Goal: Ask a question: Seek information or help from site administrators or community

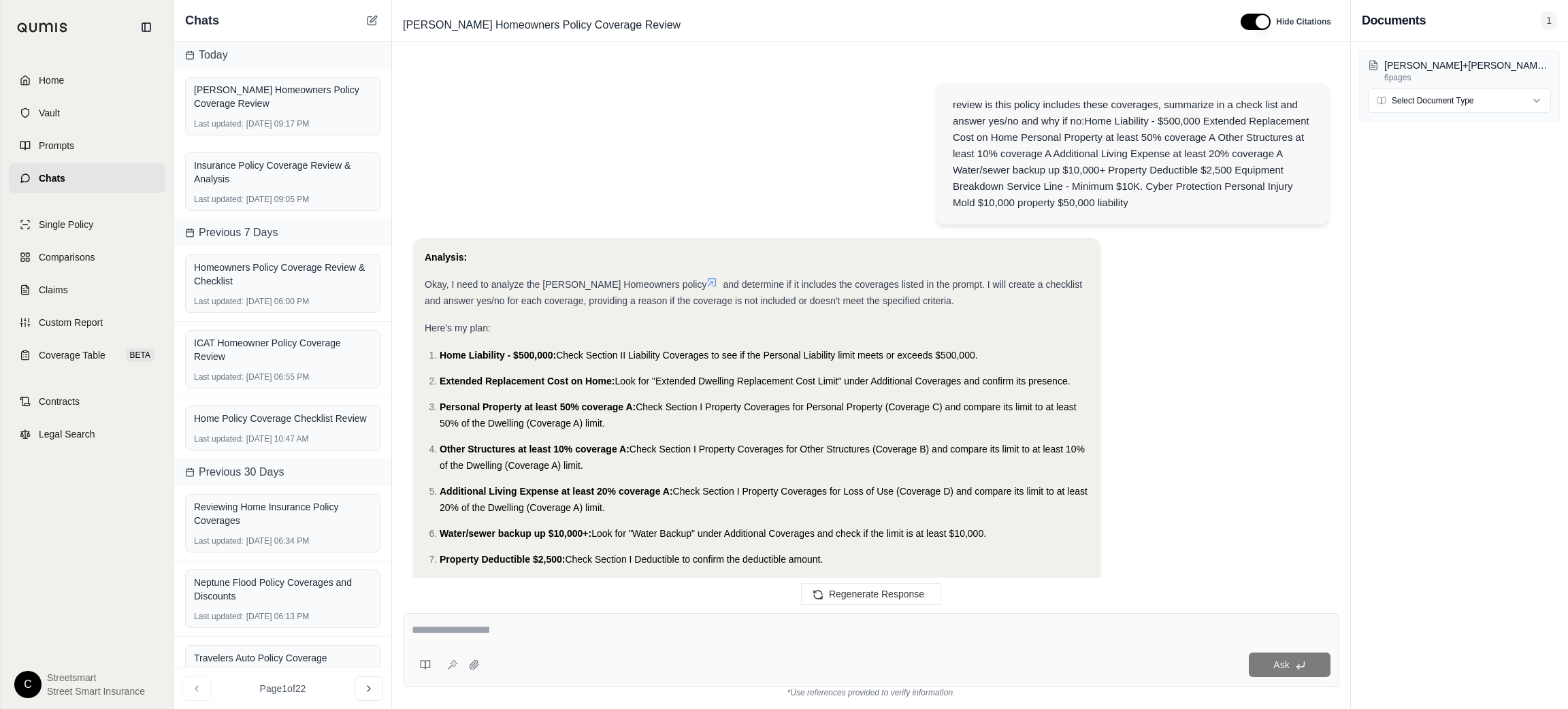
scroll to position [1646, 0]
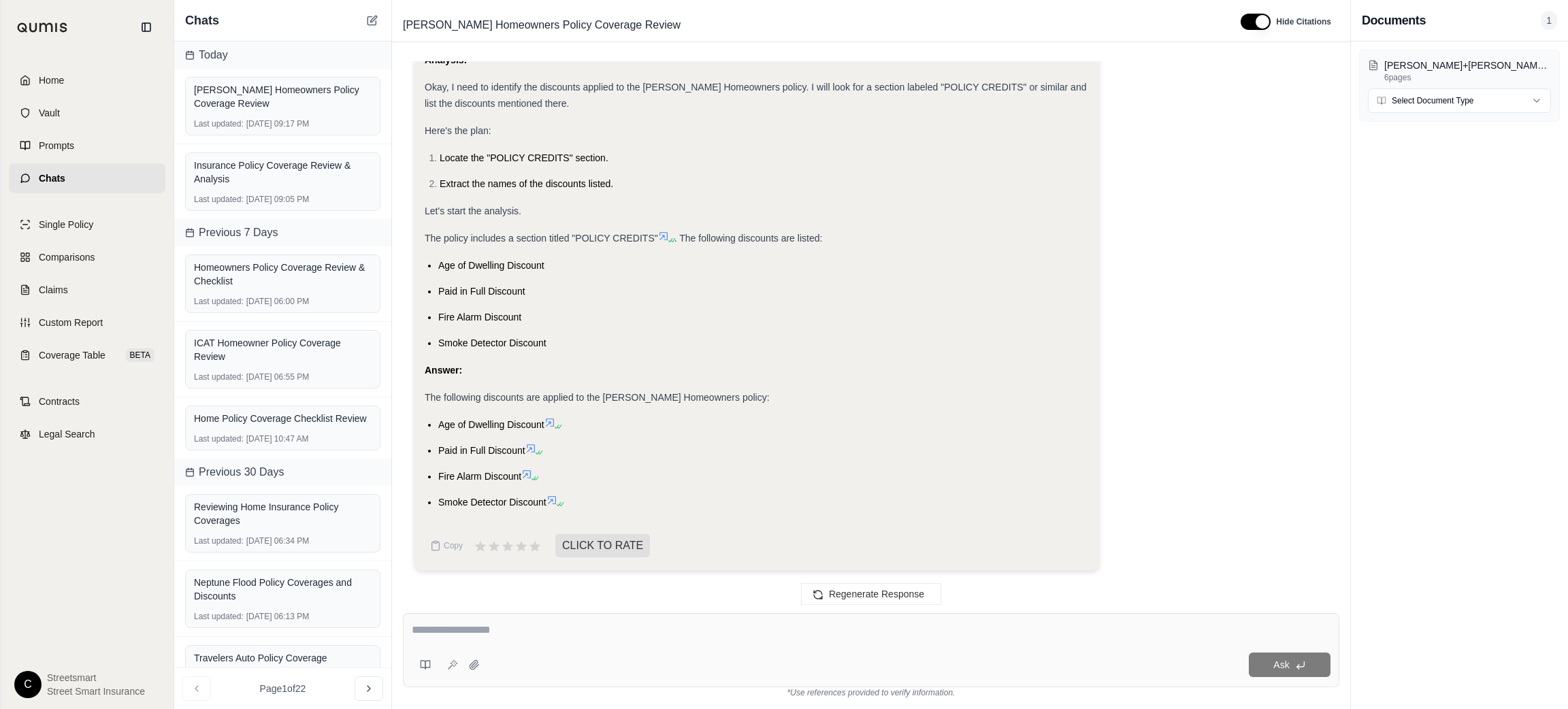
click at [1236, 232] on div "Analysis: Okay, I need to identify the discounts applied to the [PERSON_NAME] H…" at bounding box center [871, 311] width 915 height 540
click at [377, 13] on div "Chats" at bounding box center [283, 21] width 217 height 42
click at [377, 18] on button at bounding box center [372, 20] width 16 height 16
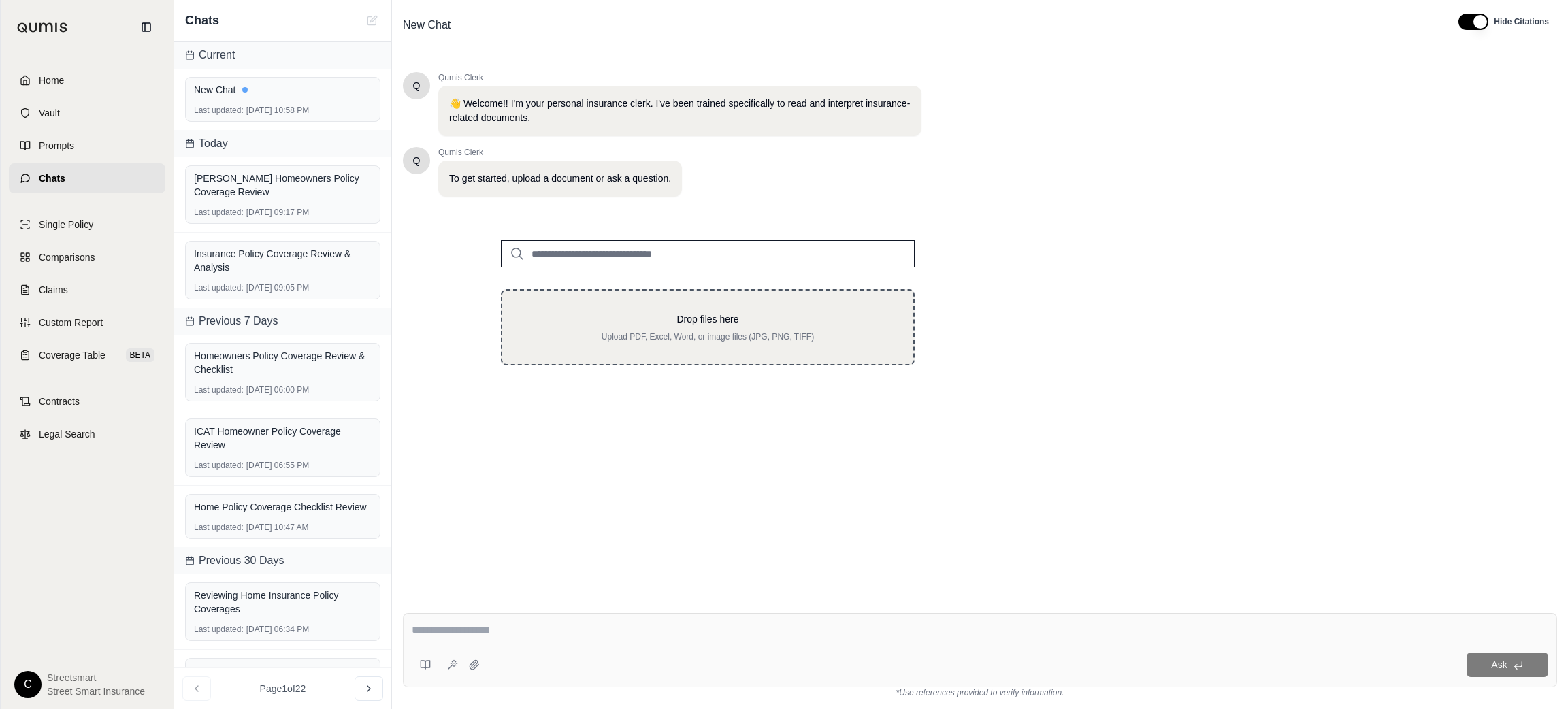
click at [831, 342] on div "Drop files here Upload PDF, Excel, Word, or image files (JPG, PNG, TIFF)" at bounding box center [708, 328] width 413 height 76
type input "**********"
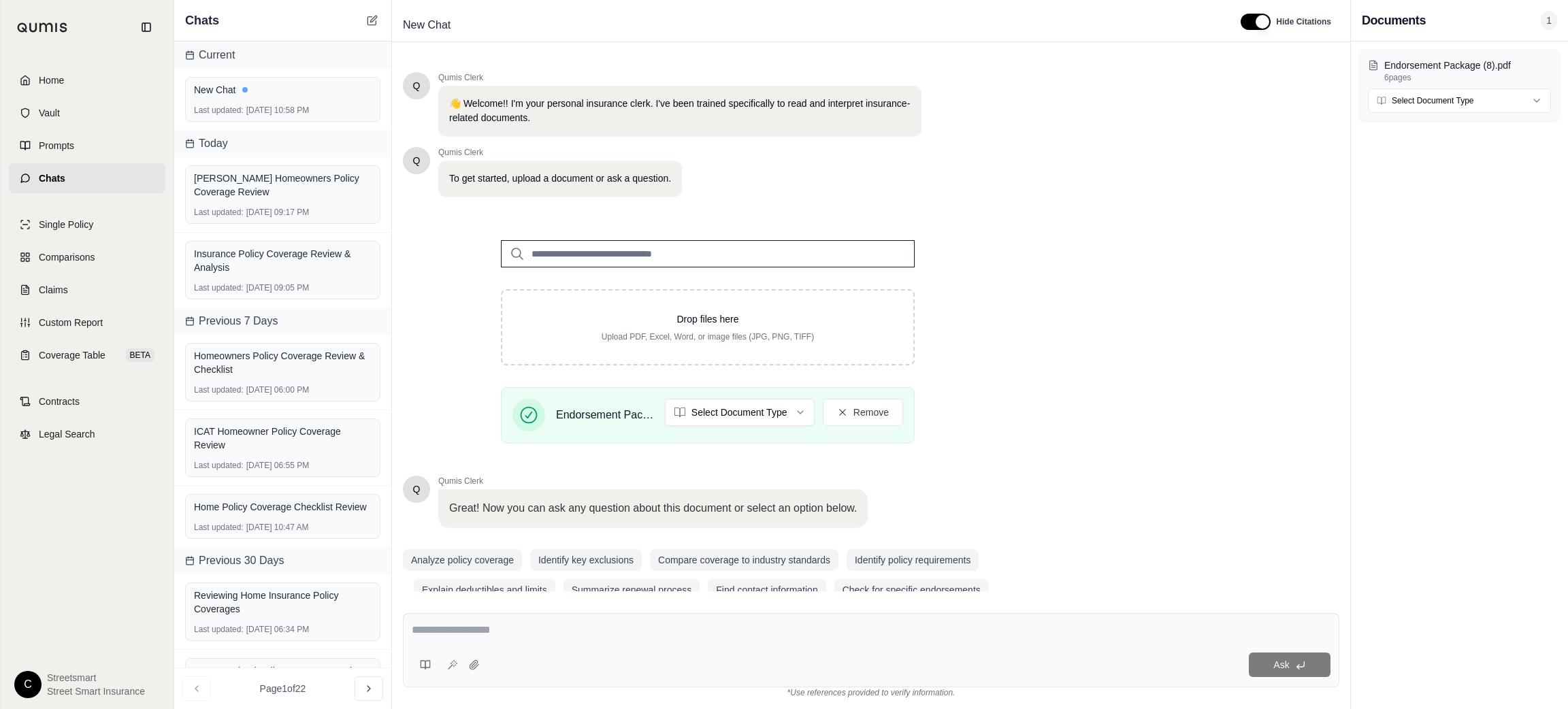
scroll to position [25, 0]
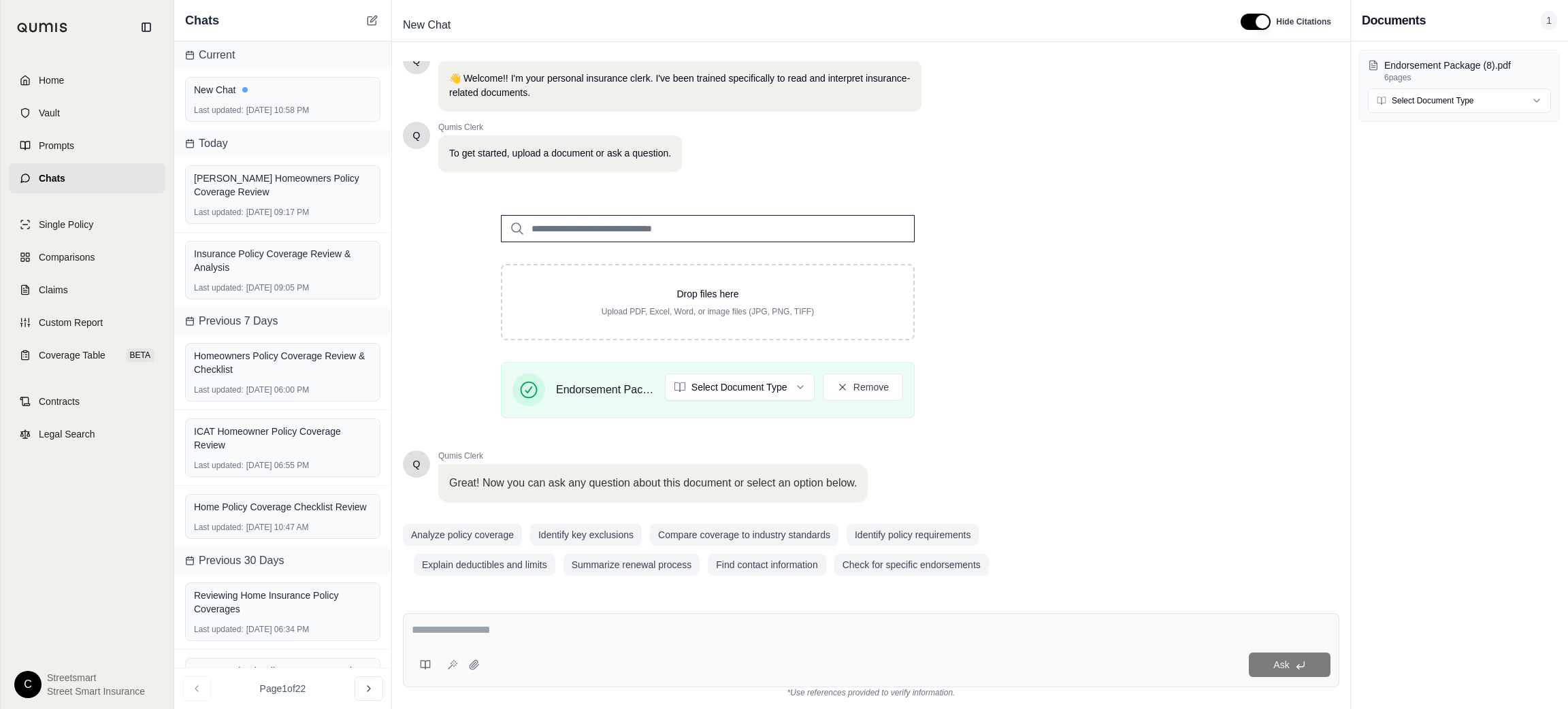
click at [1010, 642] on div at bounding box center [871, 633] width 918 height 21
click at [990, 638] on textarea at bounding box center [871, 630] width 918 height 16
paste textarea "**********"
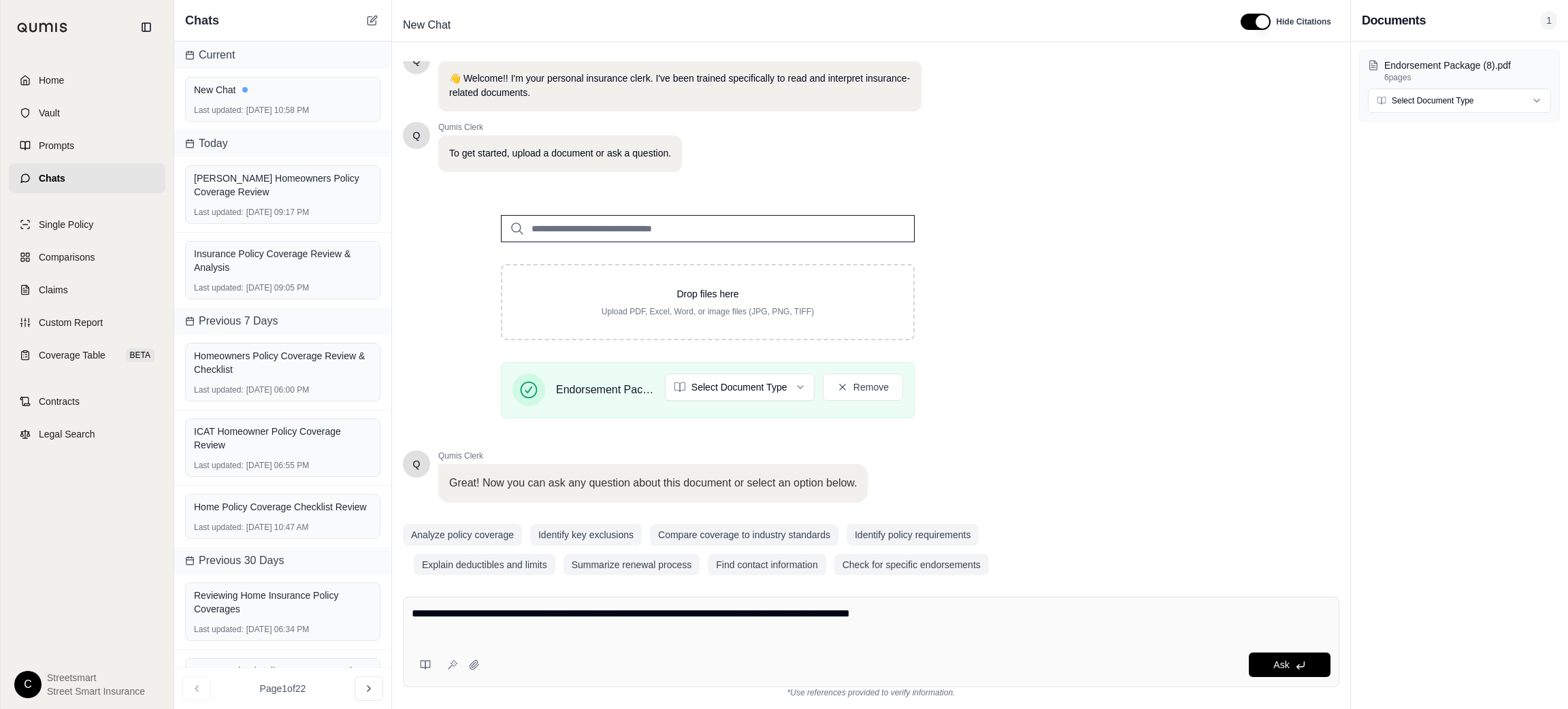
click at [1052, 657] on div "Ask" at bounding box center [907, 665] width 845 height 25
click at [1022, 632] on textarea "**********" at bounding box center [871, 622] width 918 height 32
paste textarea "**********"
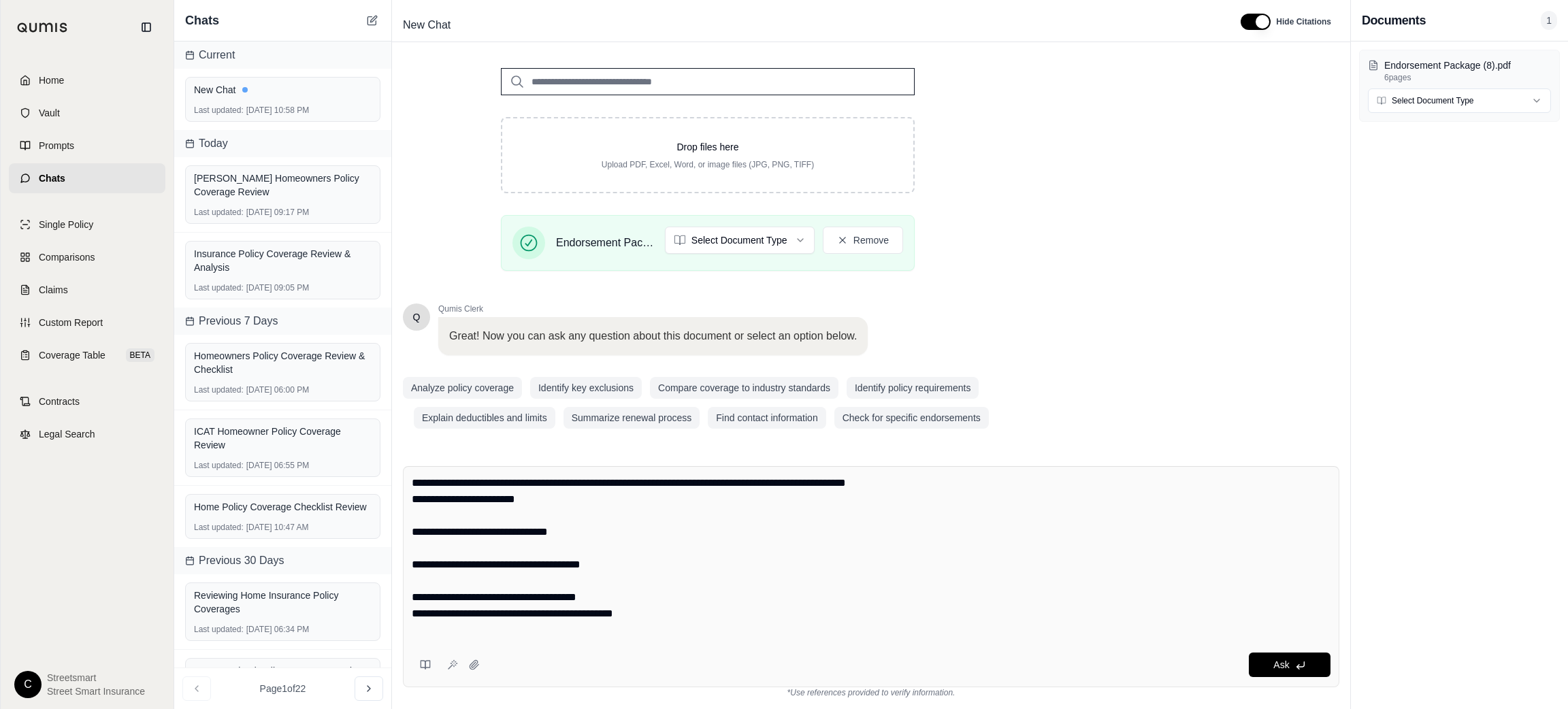
scroll to position [228, 0]
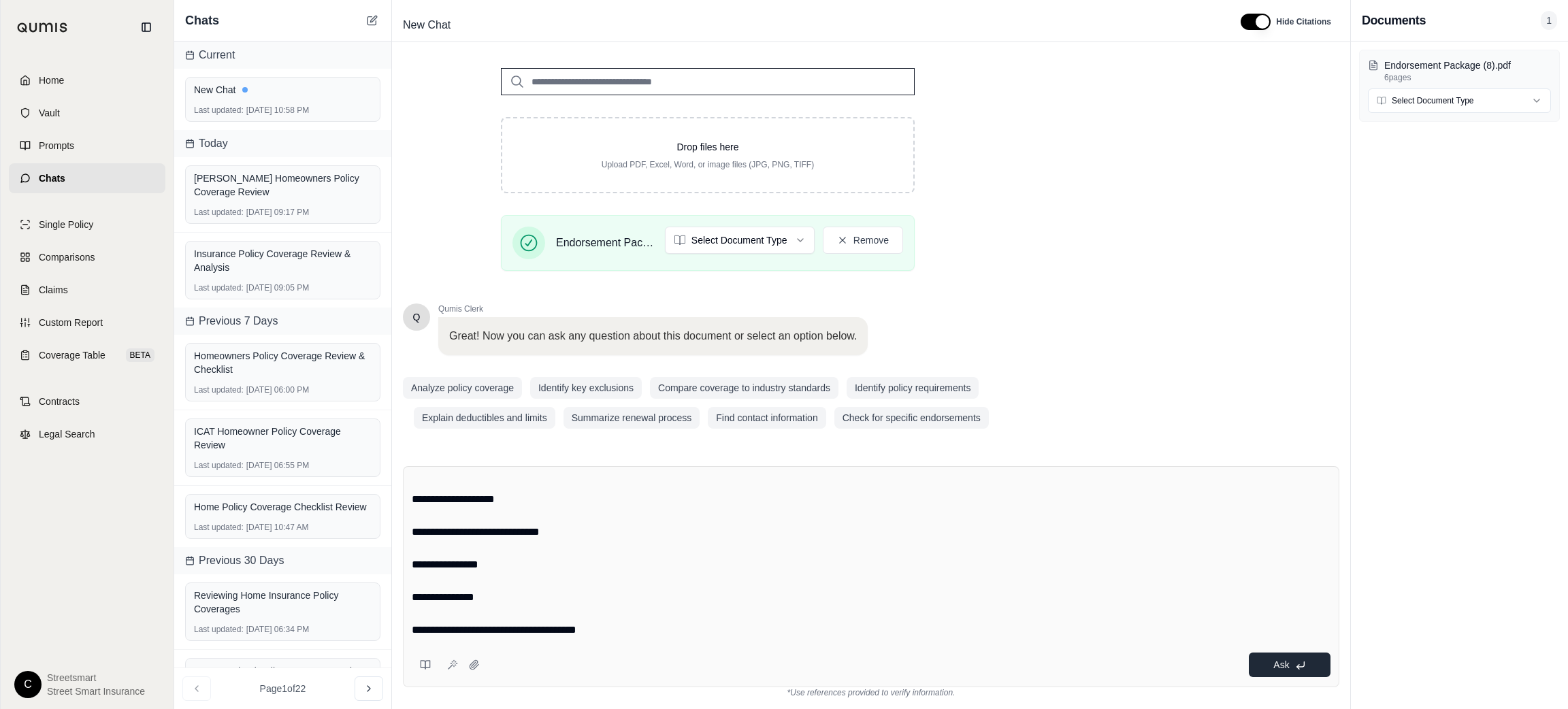
type textarea "**********"
click at [1285, 661] on span "Ask" at bounding box center [1281, 664] width 15 height 10
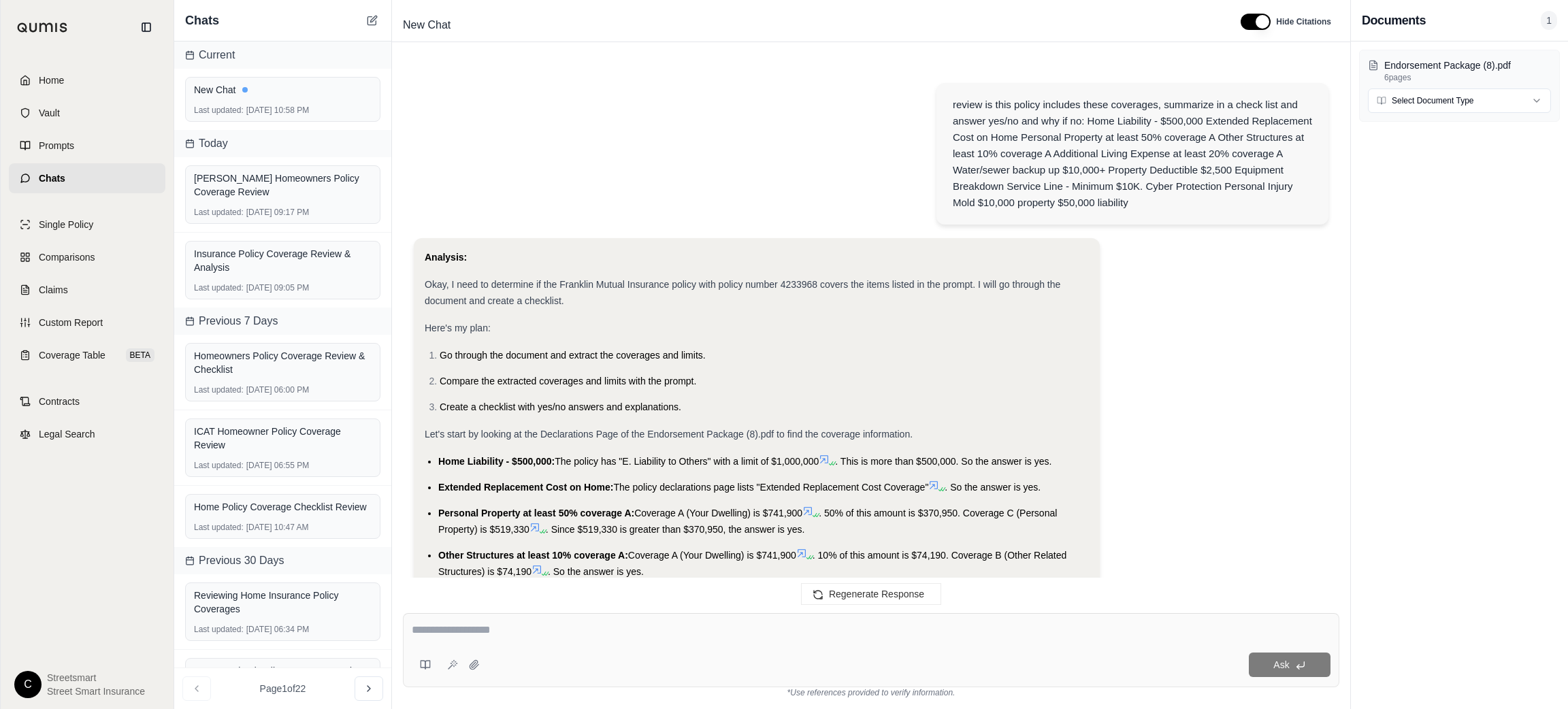
scroll to position [769, 0]
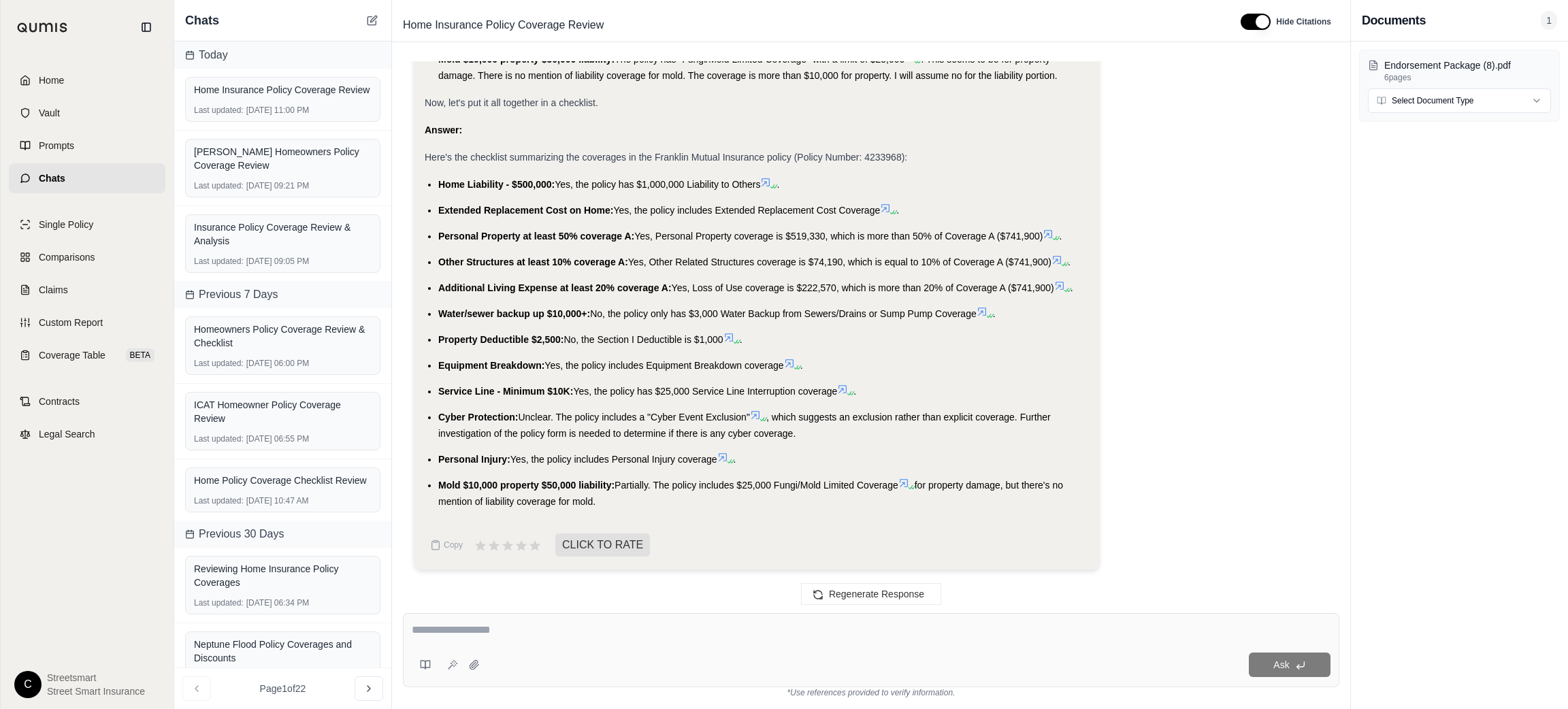
click at [453, 182] on span "Home Liability - $500,000:" at bounding box center [496, 184] width 116 height 10
copy li "Home Liability - $500,000: Yes, the policy has $1,000,000 Liability to Others"
click at [456, 213] on span "Extended Replacement Cost on Home:" at bounding box center [526, 210] width 175 height 10
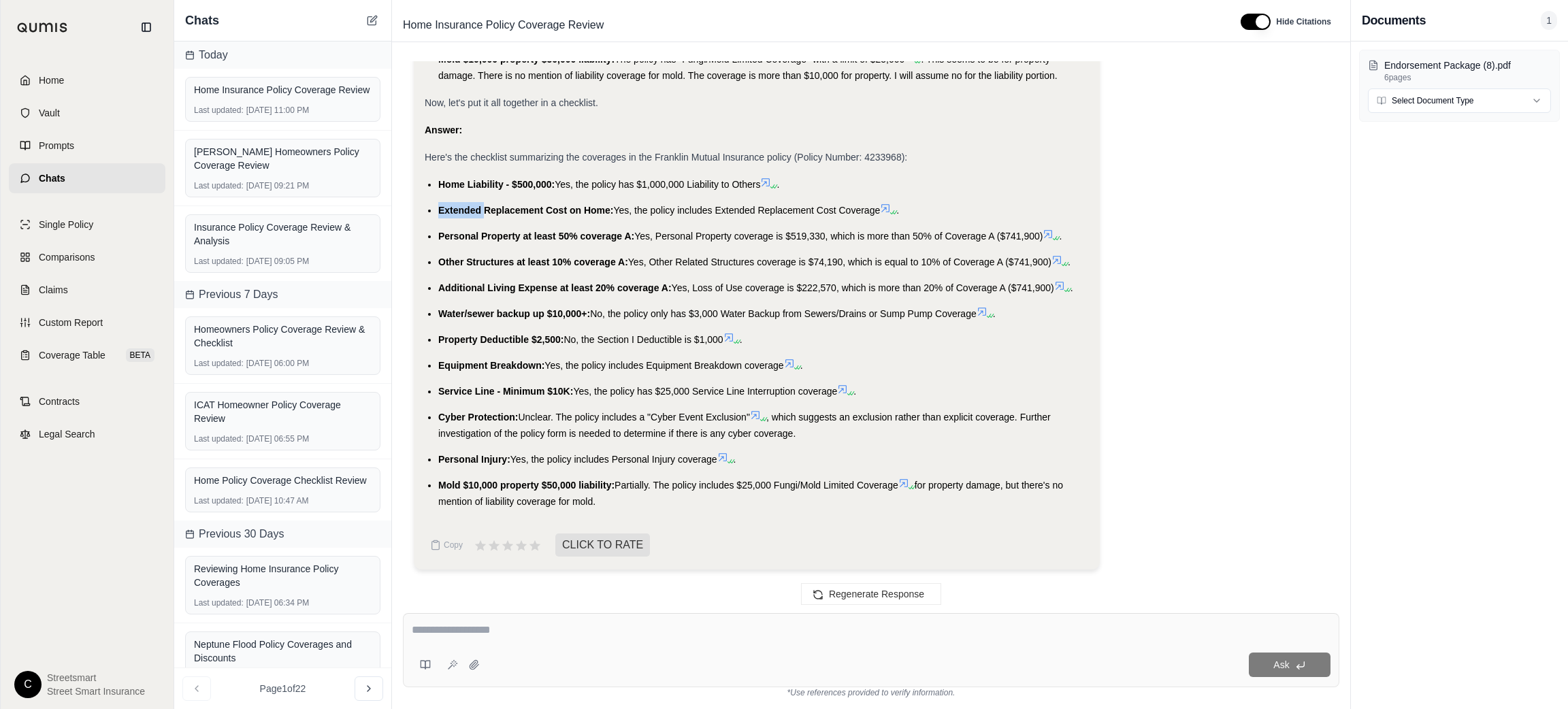
click at [456, 213] on span "Extended Replacement Cost on Home:" at bounding box center [526, 210] width 175 height 10
copy li "Extended Replacement Cost on Home: Yes, the policy includes Extended Replacemen…"
click at [499, 233] on span "Personal Property at least 50% coverage A:" at bounding box center [536, 235] width 196 height 10
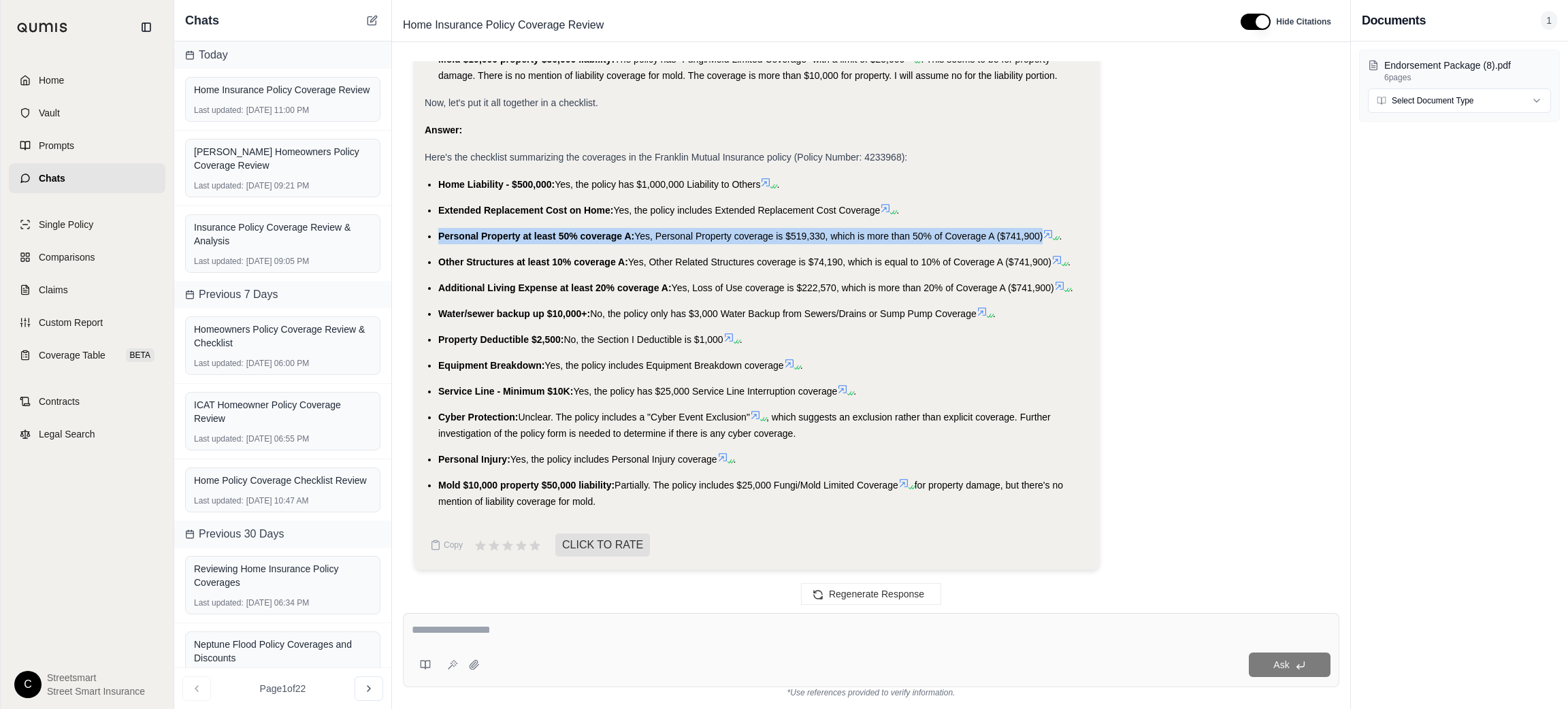
click at [499, 233] on span "Personal Property at least 50% coverage A:" at bounding box center [536, 235] width 196 height 10
copy li "Personal Property at least 50% coverage A: Yes, Personal Property coverage is $…"
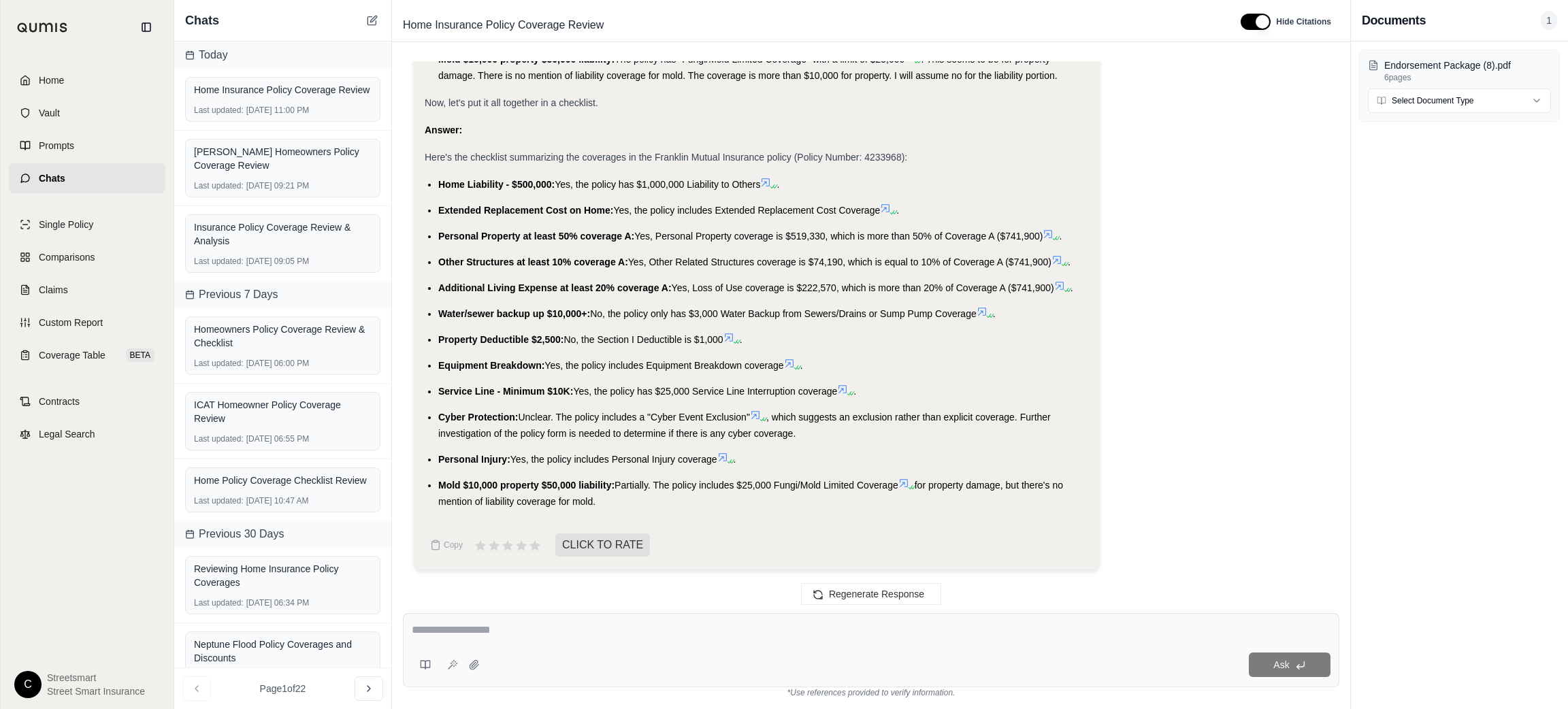
click at [577, 267] on span "Other Structures at least 10% coverage A:" at bounding box center [533, 261] width 190 height 10
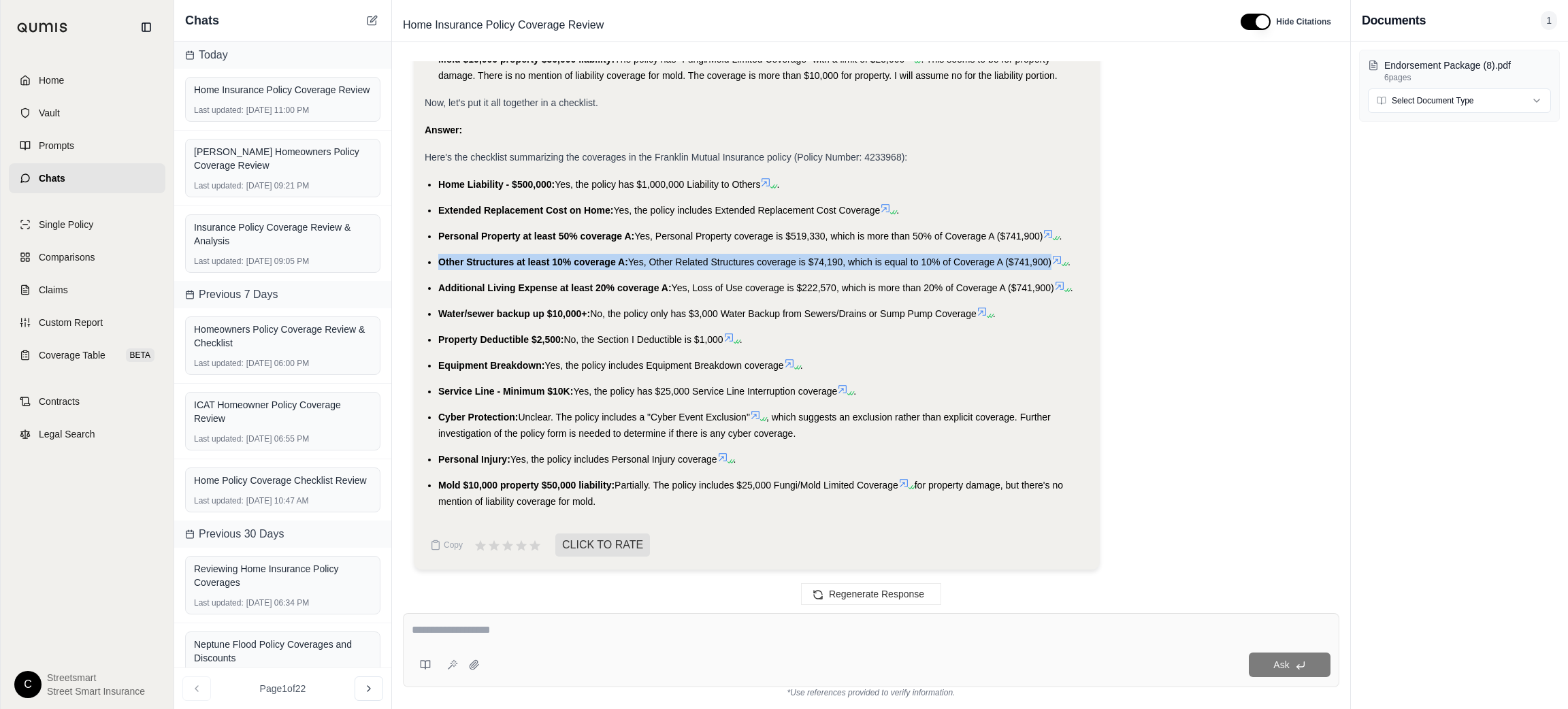
click at [577, 267] on span "Other Structures at least 10% coverage A:" at bounding box center [533, 261] width 190 height 10
copy li "Other Structures at least 10% coverage A: Yes, Other Related Structures coverag…"
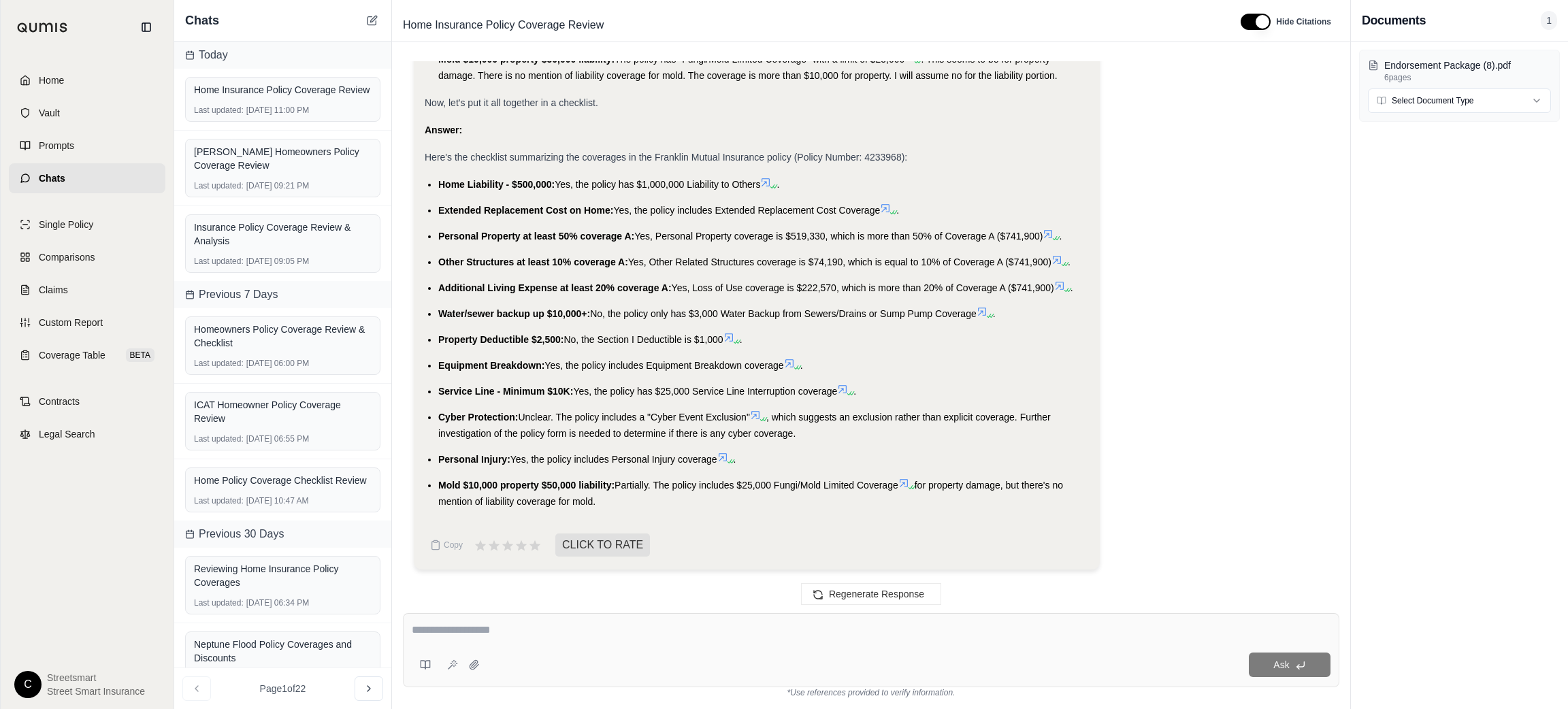
click at [508, 290] on span "Additional Living Expense at least 20% coverage A:" at bounding box center [554, 287] width 233 height 10
copy li "Additional Living Expense at least 20% coverage A: Yes, Loss of Use coverage is…"
click at [570, 316] on span "Water/sewer backup up $10,000+:" at bounding box center [513, 314] width 151 height 10
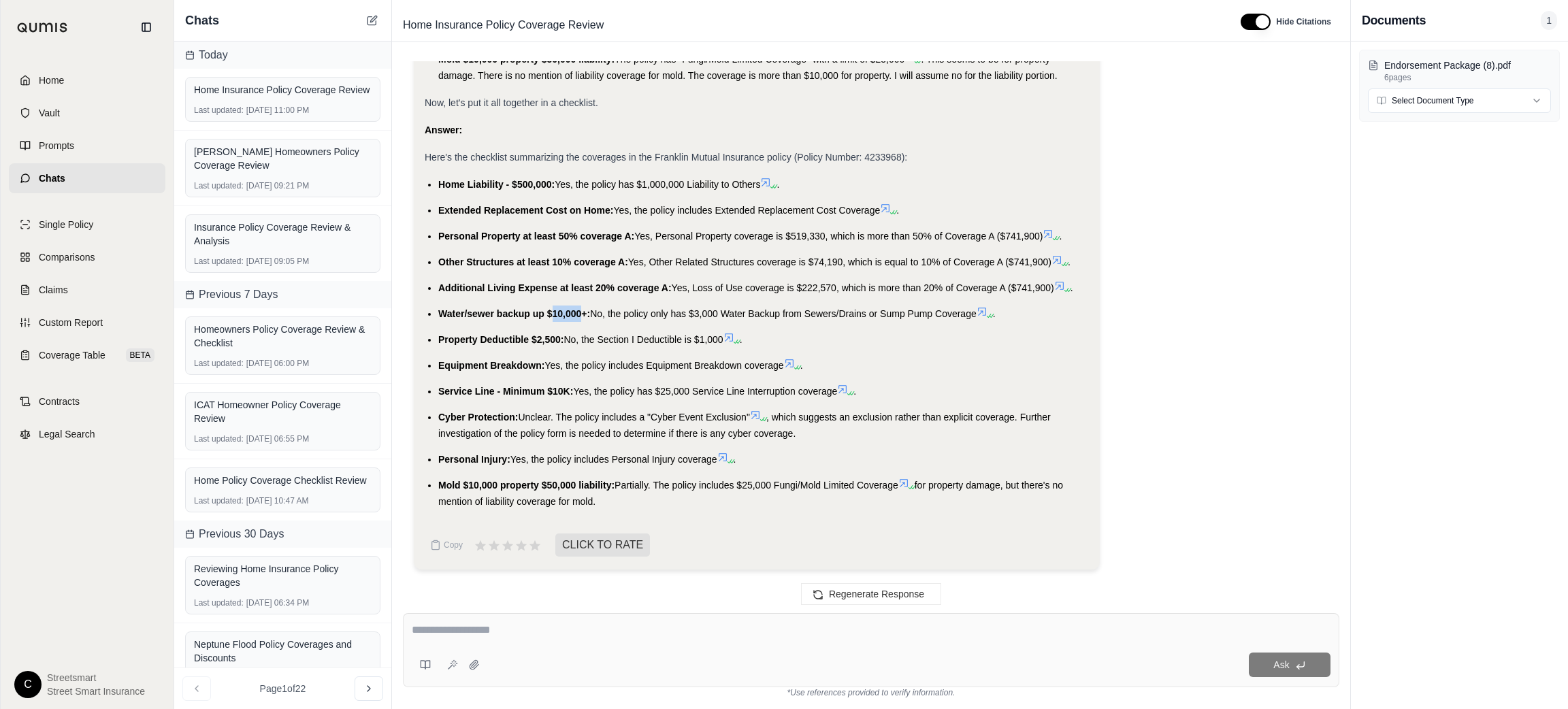
click at [570, 316] on span "Water/sewer backup up $10,000+:" at bounding box center [513, 314] width 151 height 10
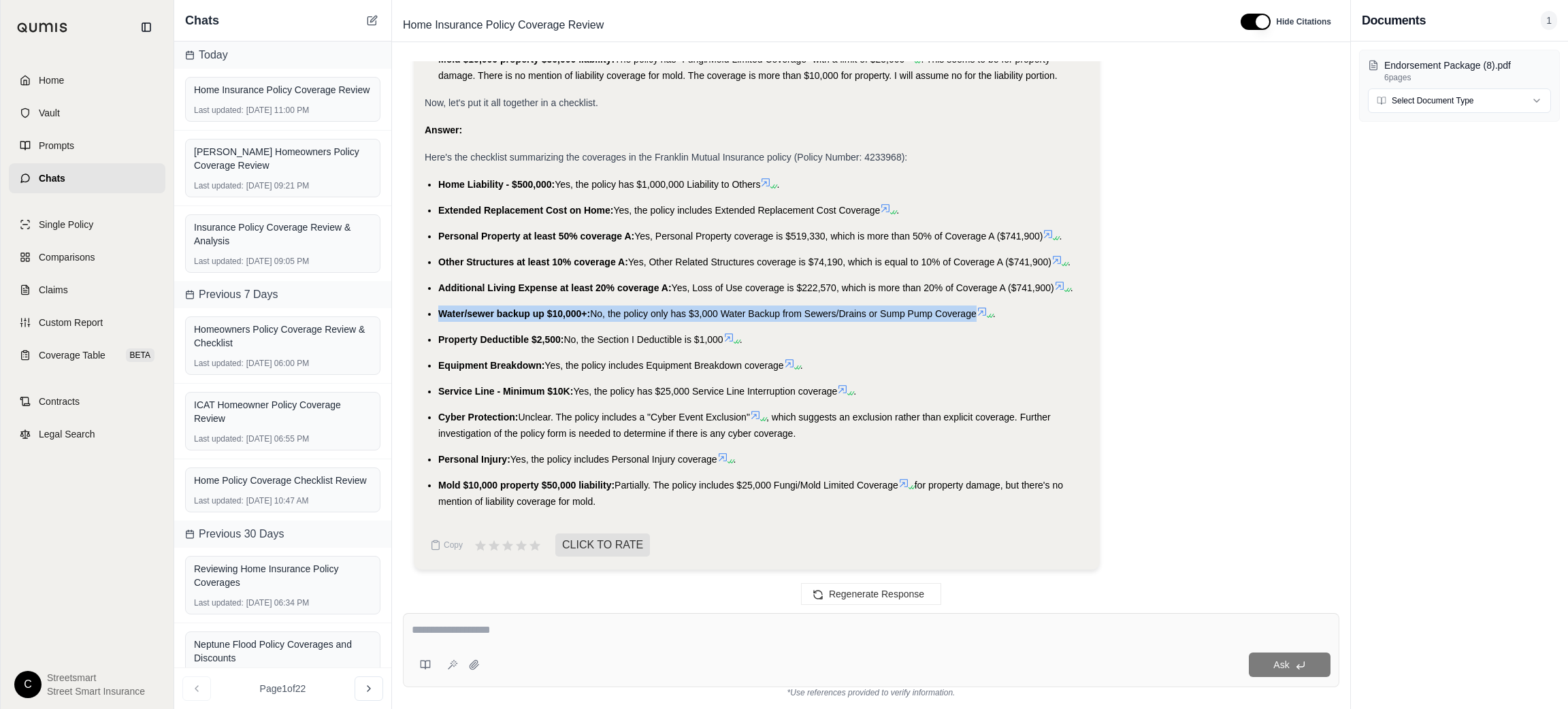
click at [570, 316] on span "Water/sewer backup up $10,000+:" at bounding box center [513, 314] width 151 height 10
copy li "Water/sewer backup up $10,000+: No, the policy only has $3,000 Water Backup fro…"
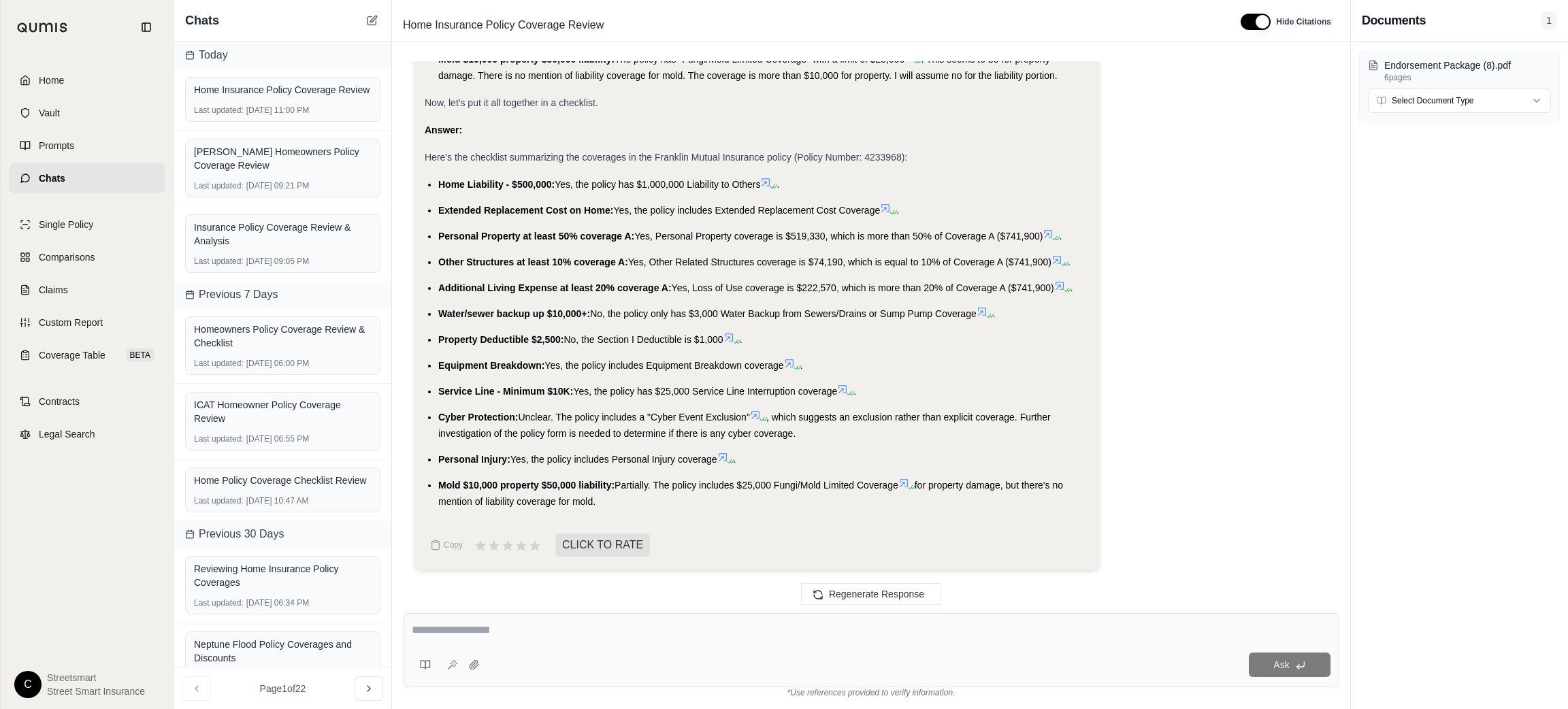
click at [480, 336] on span "Property Deductible $2,500:" at bounding box center [500, 339] width 125 height 10
copy li "Property Deductible $2,500: No, the Section I Deductible is $1,000"
click at [444, 369] on span "Equipment Breakdown:" at bounding box center [491, 365] width 106 height 10
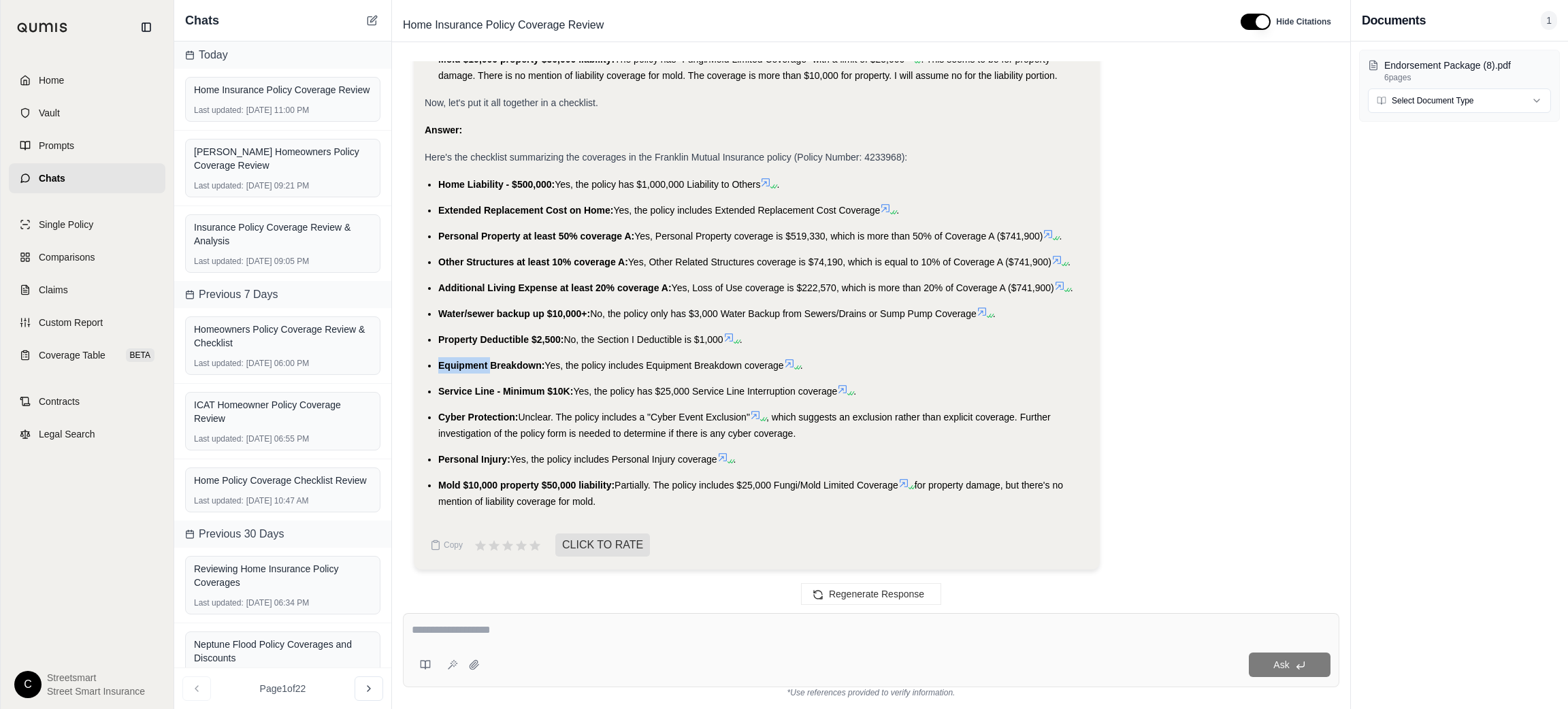
click at [444, 369] on span "Equipment Breakdown:" at bounding box center [491, 365] width 106 height 10
copy li "Equipment Breakdown: Yes, the policy includes Equipment Breakdown coverage"
click at [532, 388] on span "Service Line - Minimum $10K:" at bounding box center [505, 391] width 134 height 10
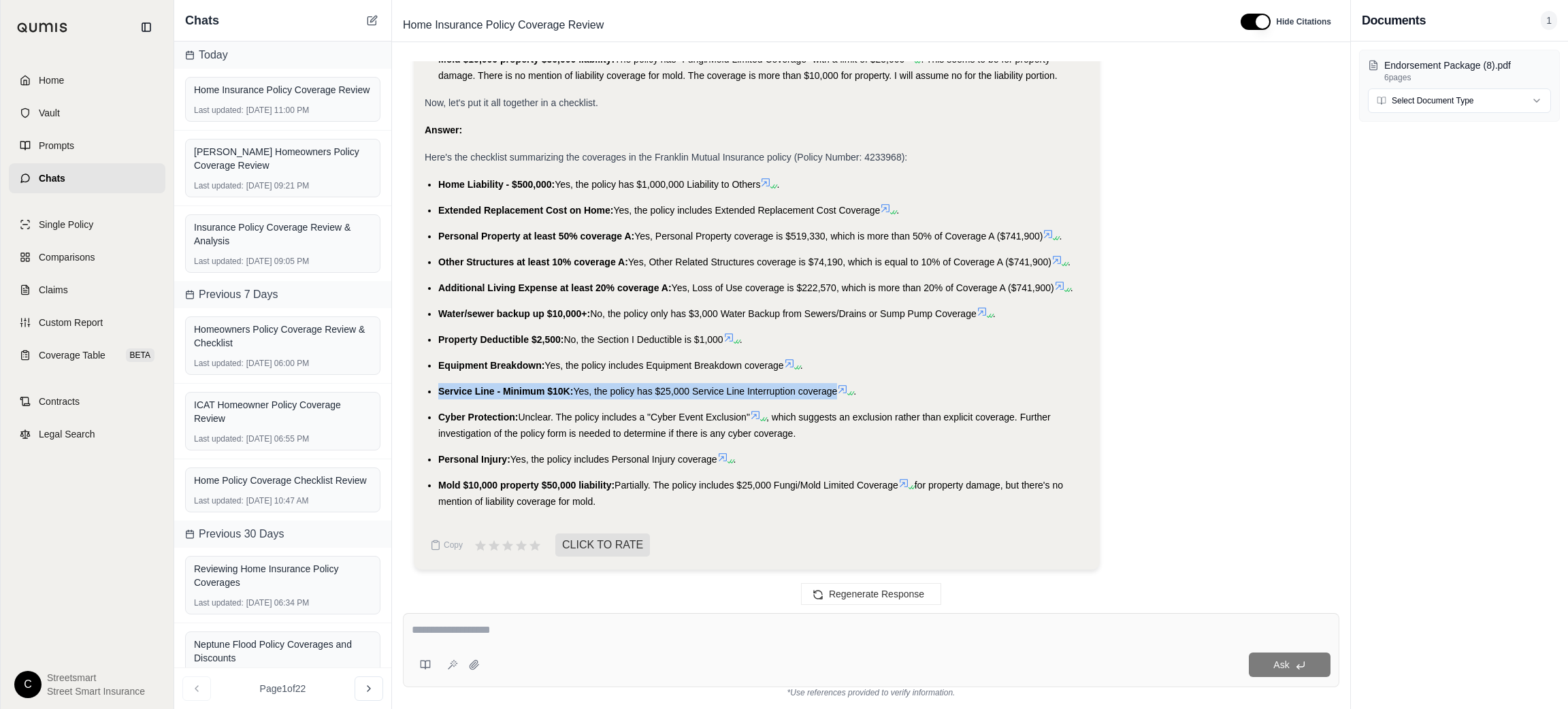
click at [532, 388] on span "Service Line - Minimum $10K:" at bounding box center [505, 391] width 134 height 10
copy li "Service Line - Minimum $10K: Yes, the policy has $25,000 Service Line Interrupt…"
click at [513, 419] on span "Cyber Protection:" at bounding box center [478, 416] width 80 height 10
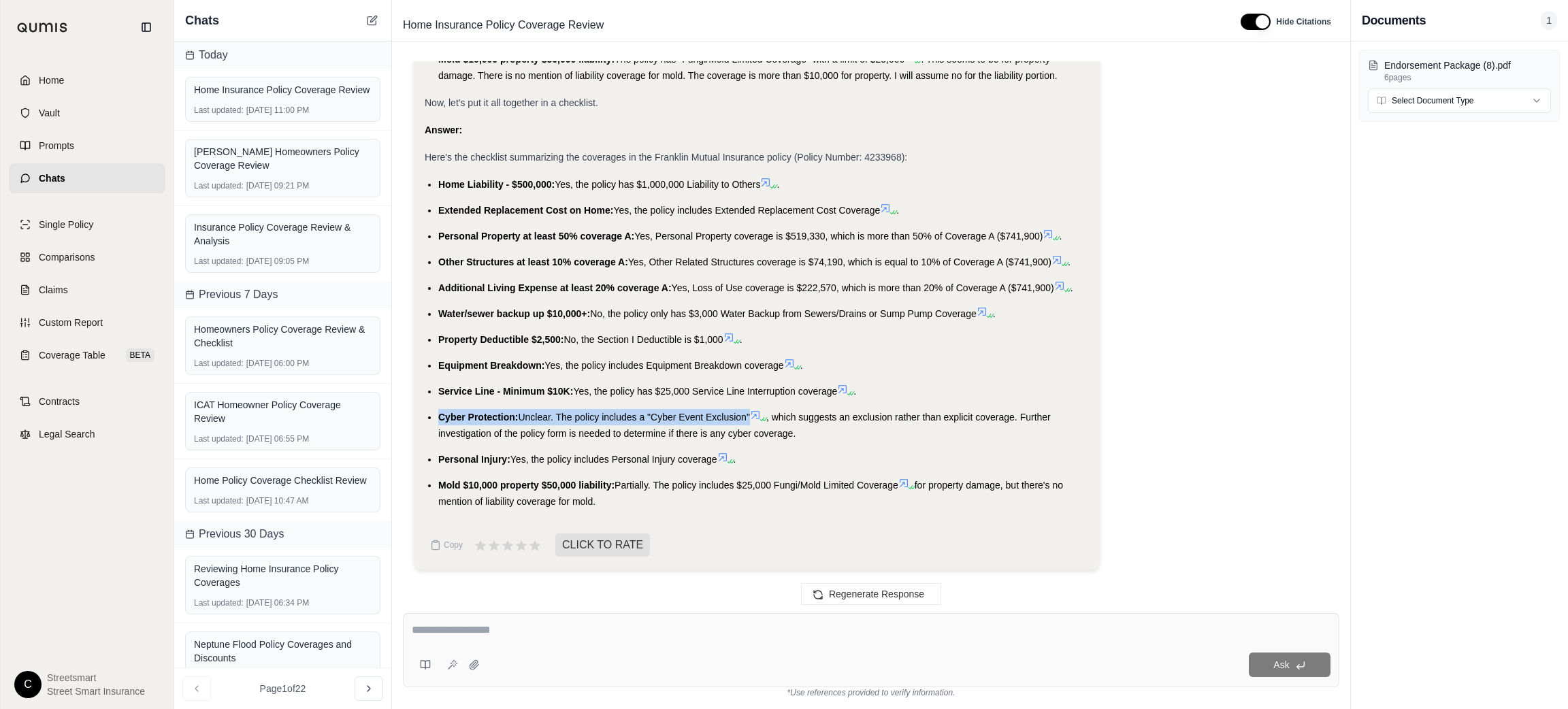
click at [513, 419] on span "Cyber Protection:" at bounding box center [478, 416] width 80 height 10
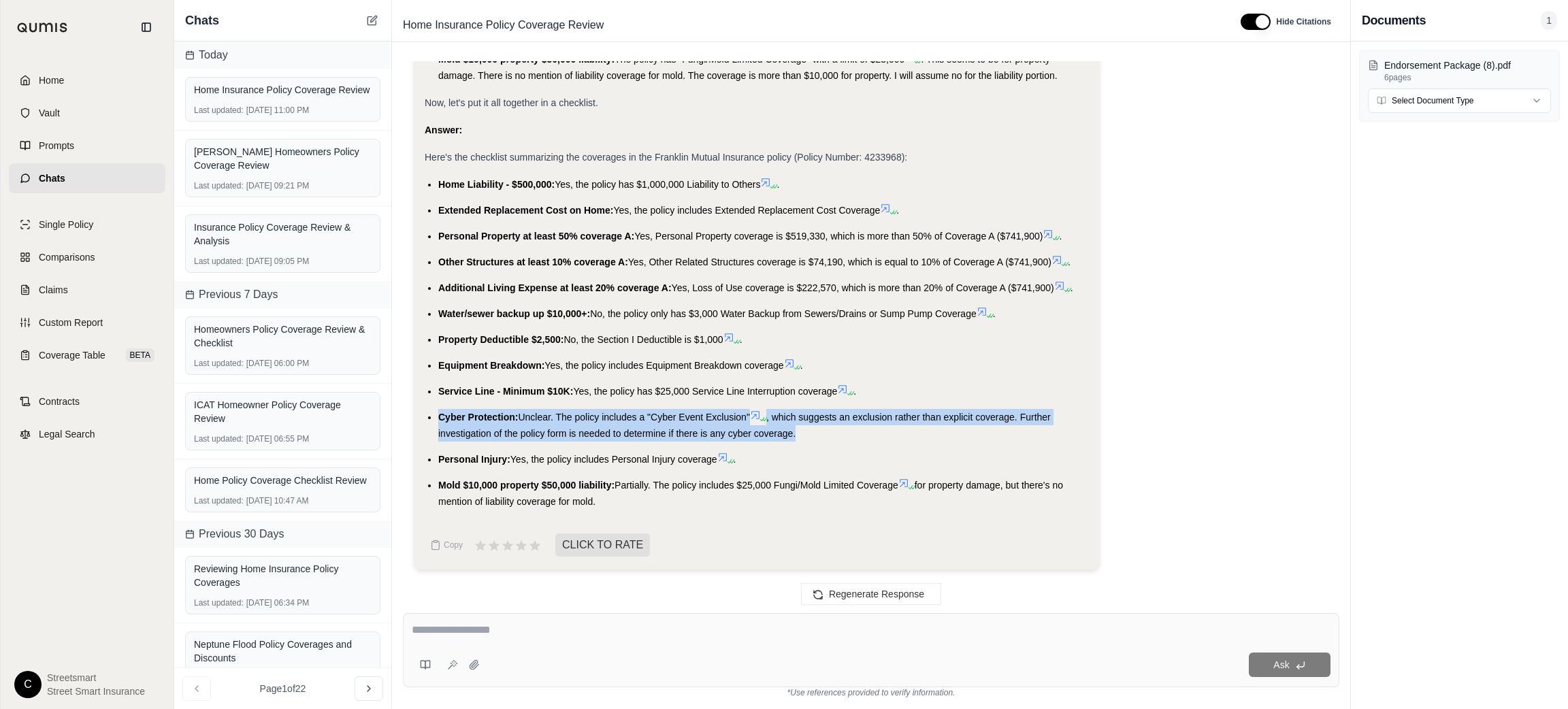
drag, startPoint x: 818, startPoint y: 438, endPoint x: 432, endPoint y: 418, distance: 386.5
click at [432, 418] on ul "Home Liability - $500,000: Yes, the policy has $1,000,000 Liability to Others .…" at bounding box center [756, 343] width 664 height 334
copy li "Cyber Protection: Unclear. The policy includes a "Cyber Event Exclusion" , whic…"
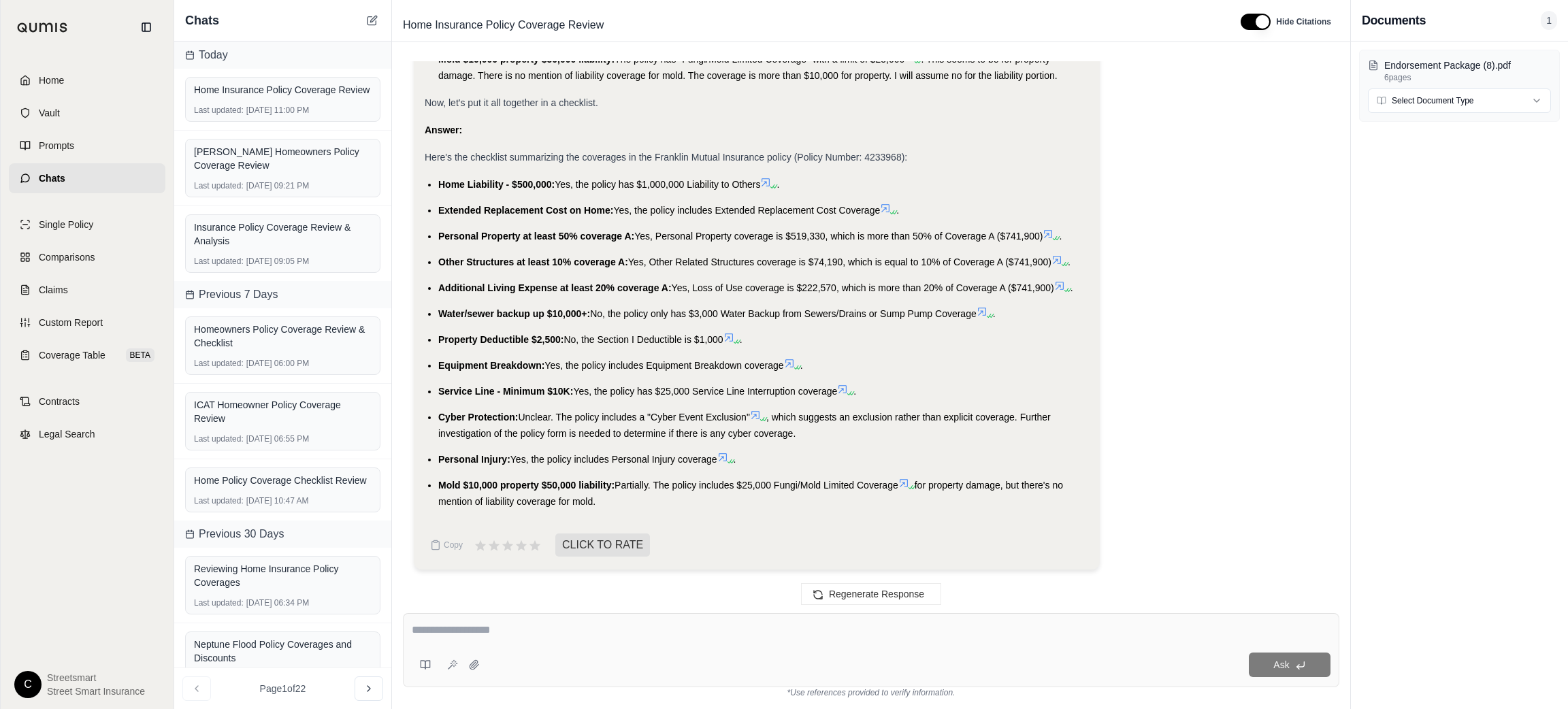
click at [463, 456] on span "Personal Injury:" at bounding box center [474, 458] width 72 height 10
click at [484, 485] on span "Mold $10,000 property $50,000 liability:" at bounding box center [526, 485] width 176 height 10
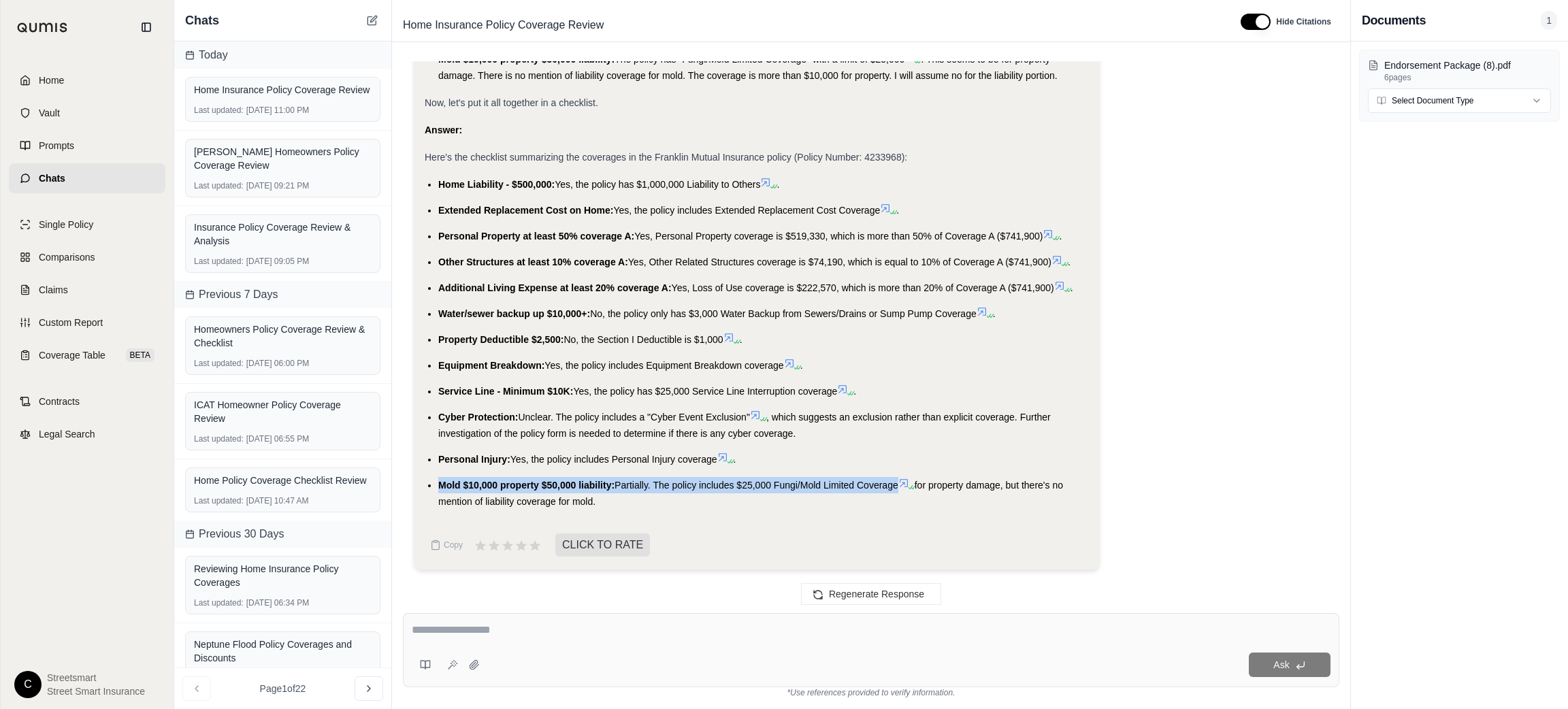
click at [484, 485] on span "Mold $10,000 property $50,000 liability:" at bounding box center [526, 485] width 176 height 10
click at [610, 502] on li "Mold $10,000 property $50,000 liability: Partially. The policy includes $25,000…" at bounding box center [763, 494] width 651 height 32
drag, startPoint x: 610, startPoint y: 502, endPoint x: 436, endPoint y: 493, distance: 174.2
click at [436, 493] on ul "Home Liability - $500,000: Yes, the policy has $1,000,000 Liability to Others .…" at bounding box center [756, 343] width 664 height 334
click at [848, 640] on div at bounding box center [871, 633] width 918 height 21
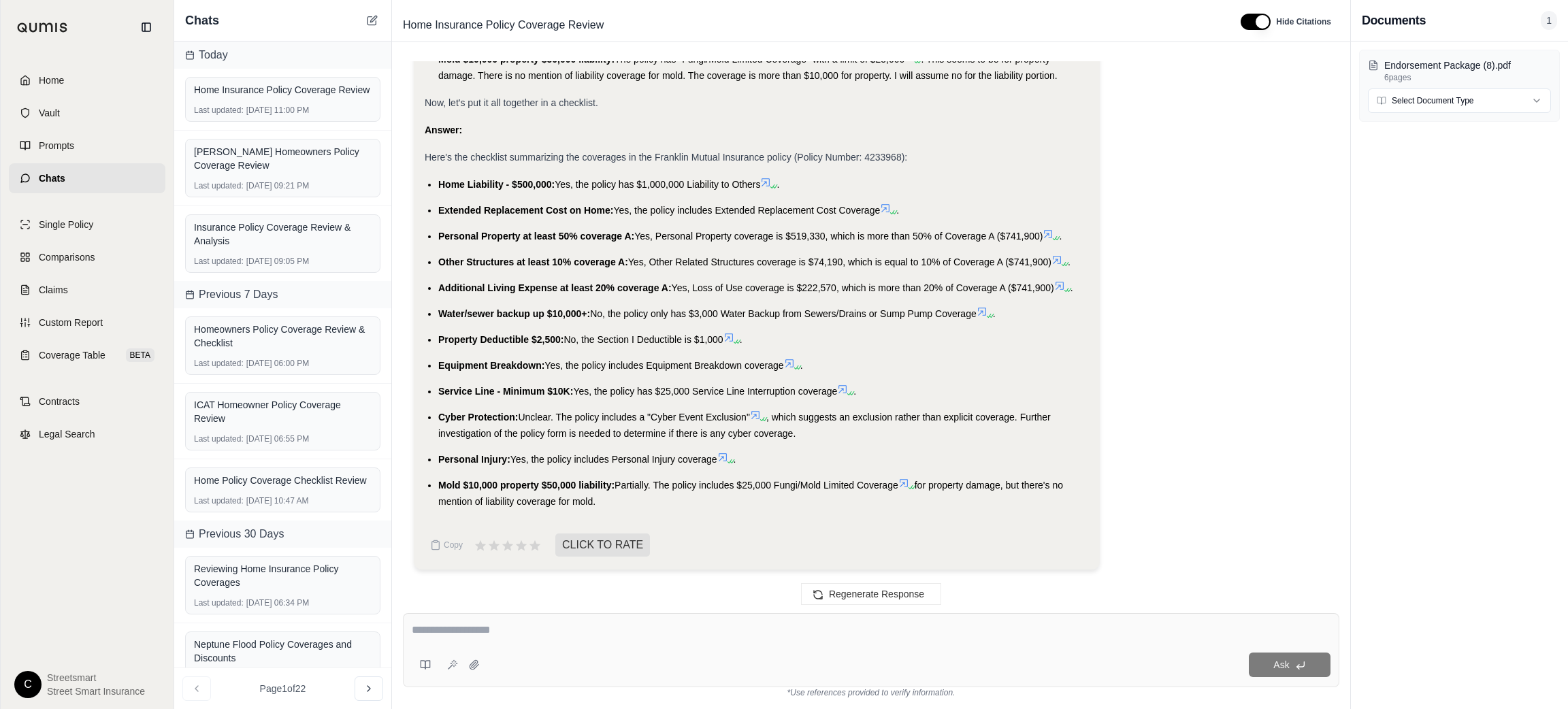
click at [805, 638] on textarea at bounding box center [871, 630] width 918 height 16
type textarea "**********"
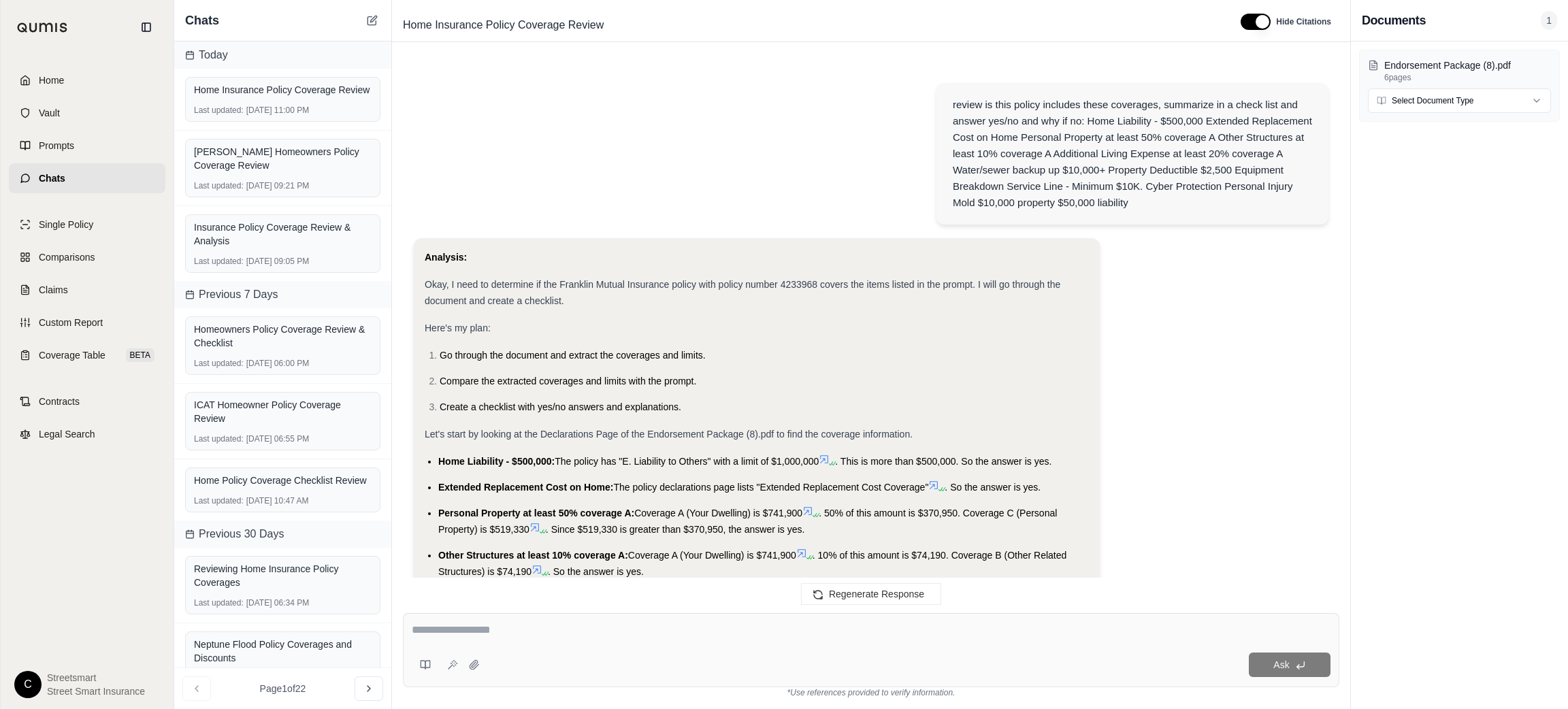
scroll to position [1220, 0]
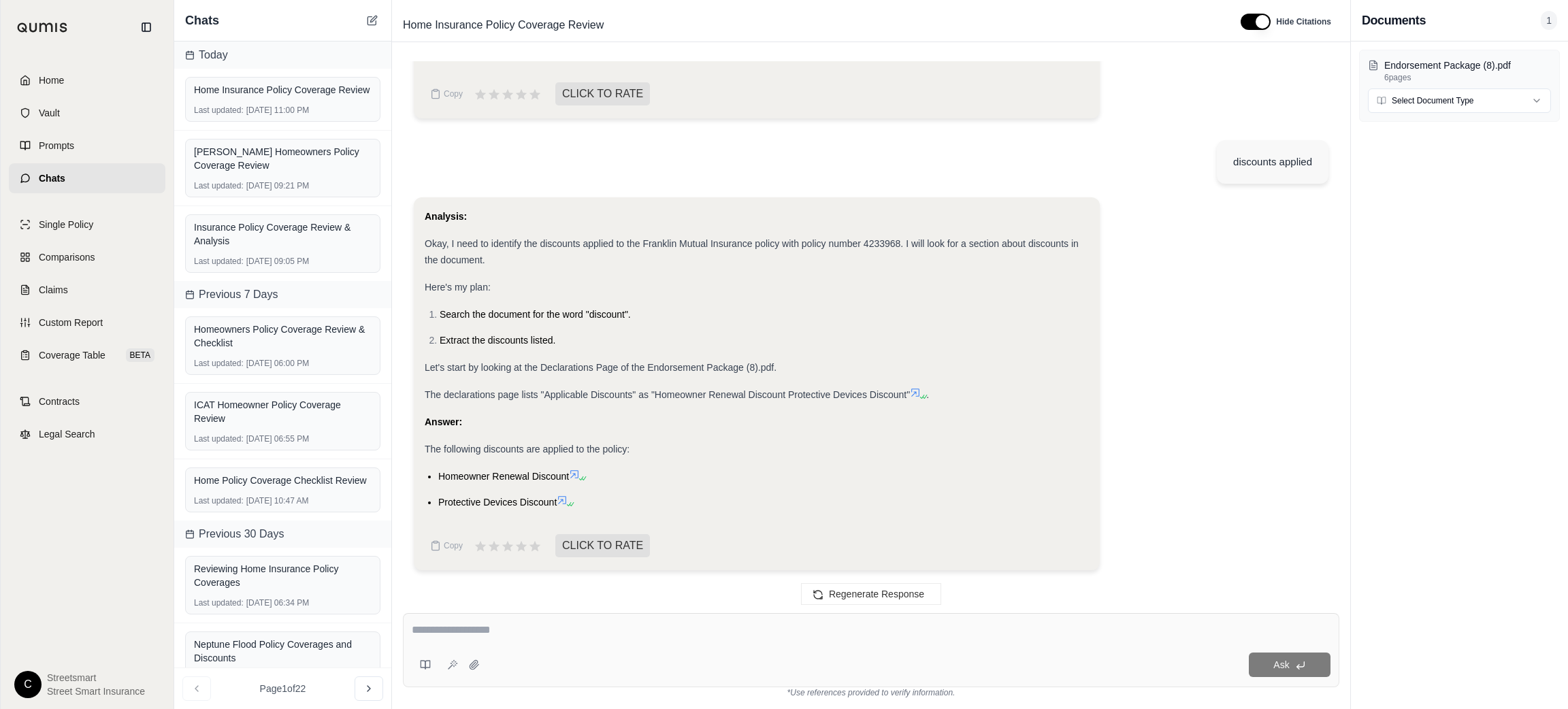
click at [440, 468] on li "Homeowner Renewal Discount" at bounding box center [763, 476] width 651 height 16
click at [432, 452] on div at bounding box center [432, 452] width 0 height 0
click at [466, 476] on span "Homeowner Renewal Discount" at bounding box center [503, 476] width 131 height 10
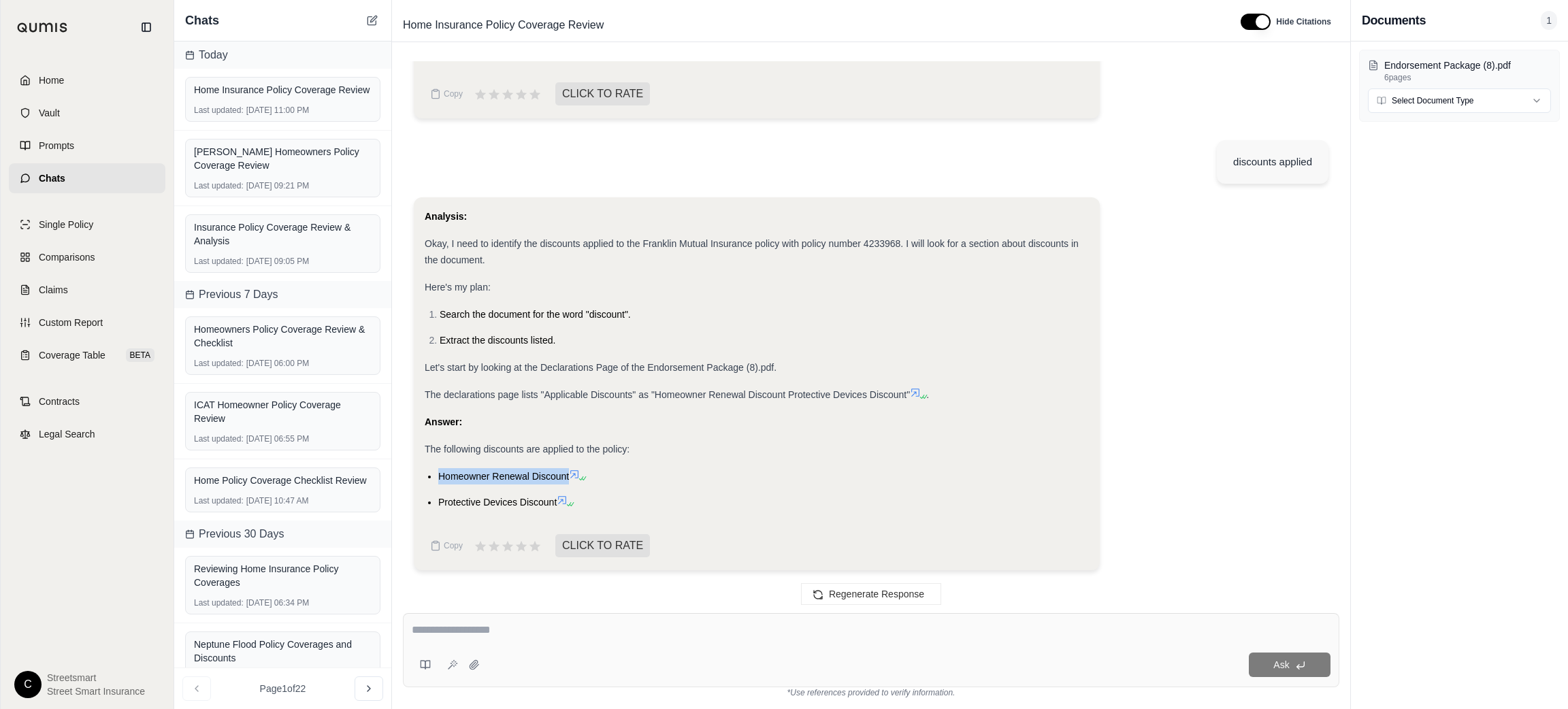
click at [466, 476] on span "Homeowner Renewal Discount" at bounding box center [503, 476] width 131 height 10
click at [443, 499] on span "Protective Devices Discount" at bounding box center [497, 502] width 118 height 10
